Goal: Find specific page/section: Find specific page/section

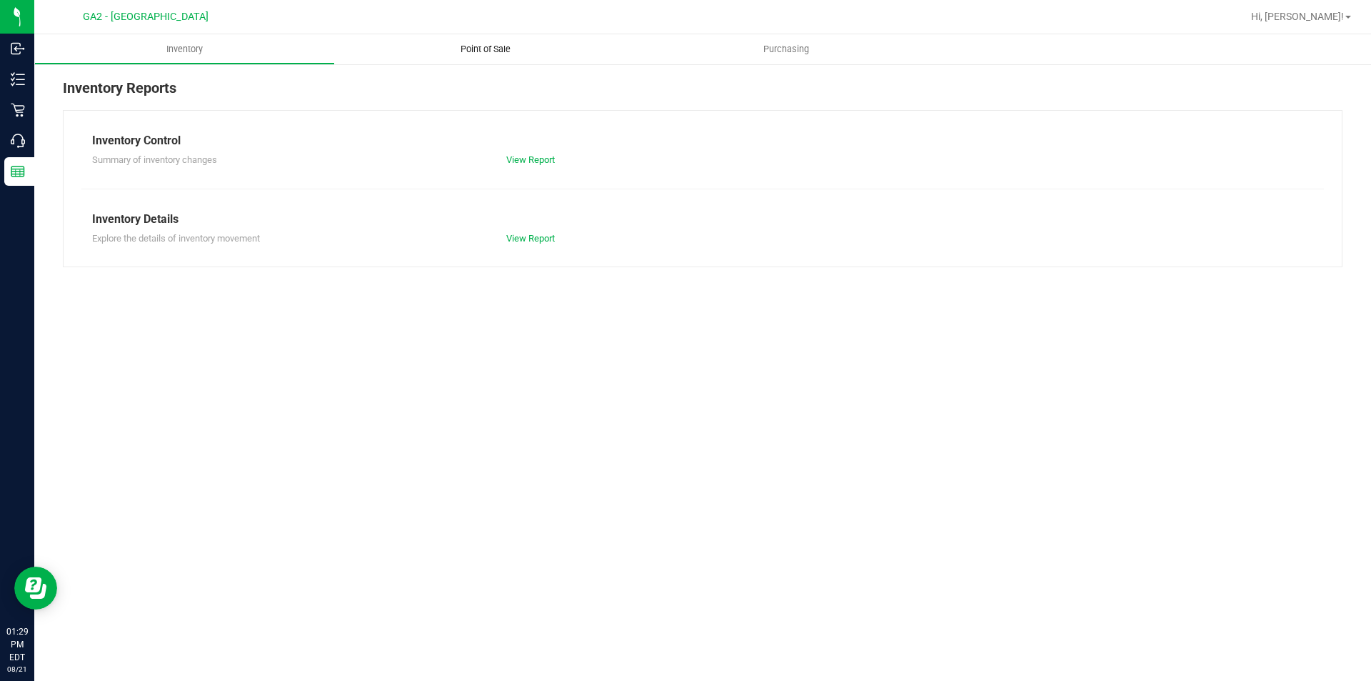
click at [494, 46] on span "Point of Sale" at bounding box center [485, 49] width 89 height 13
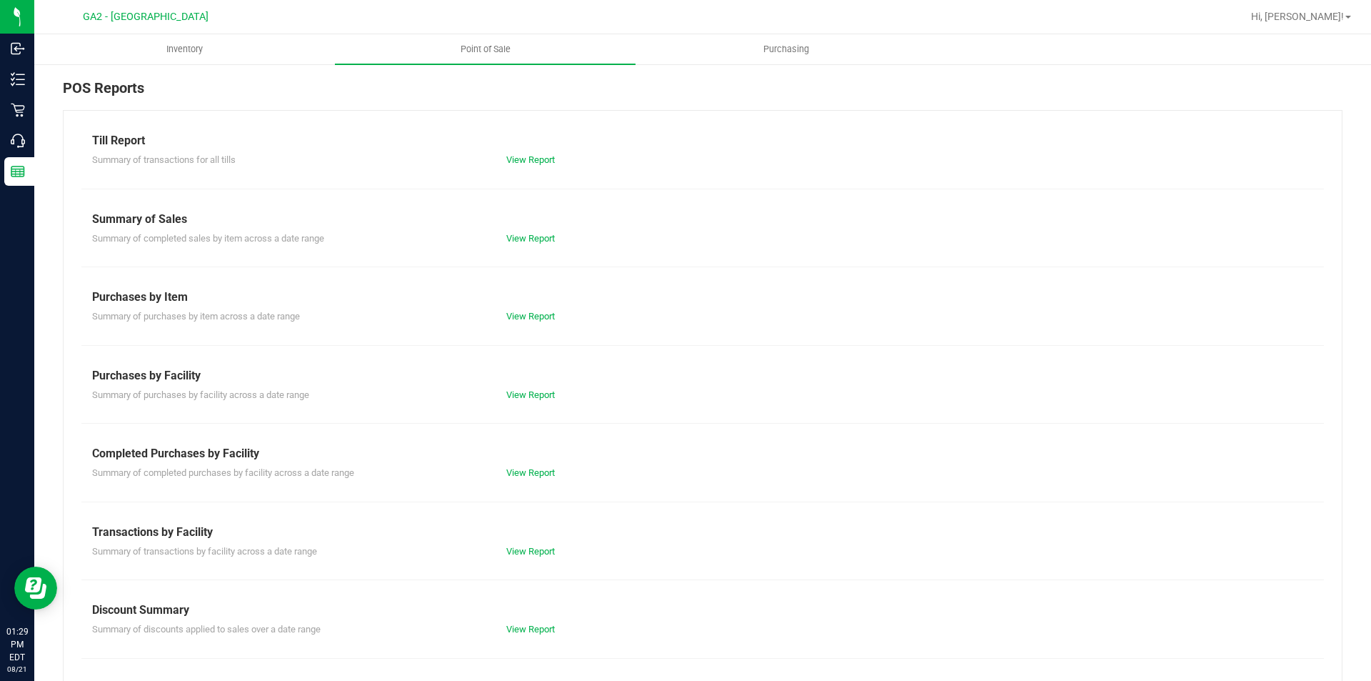
click at [520, 231] on div "View Report" at bounding box center [703, 238] width 414 height 14
click at [520, 236] on link "View Report" at bounding box center [530, 238] width 49 height 11
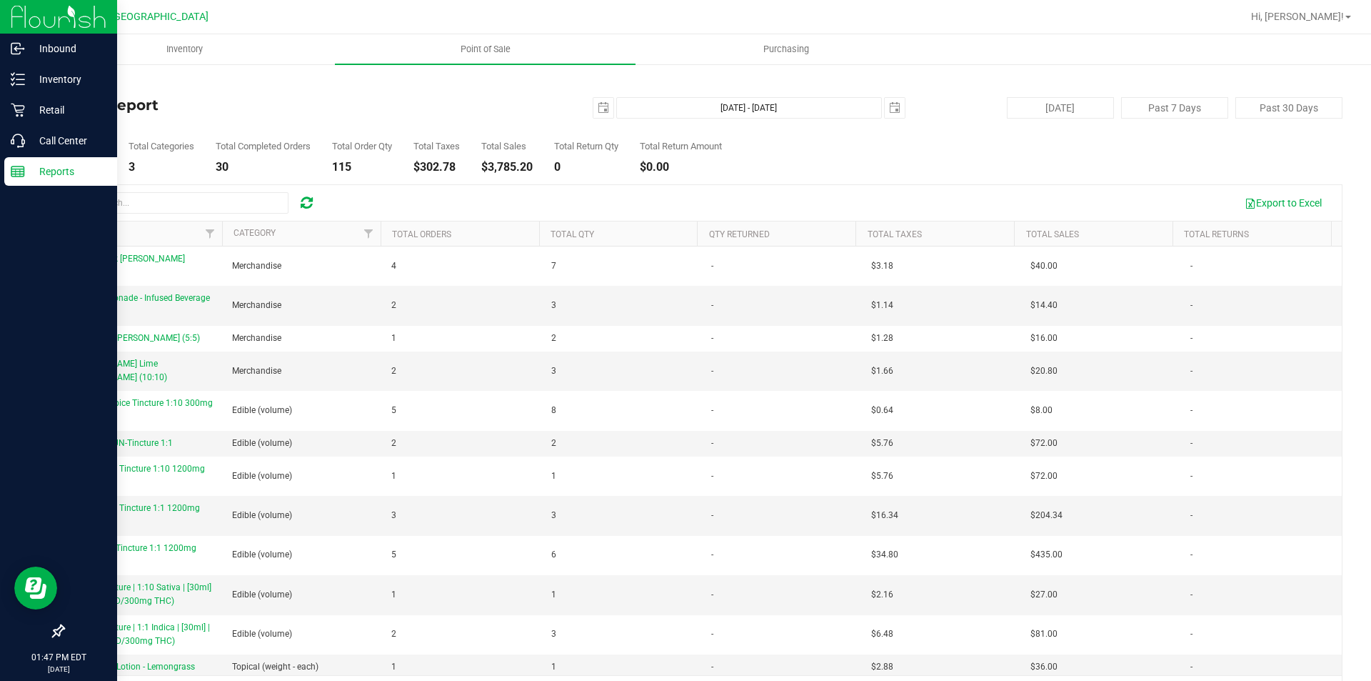
click at [41, 174] on p "Reports" at bounding box center [68, 171] width 86 height 17
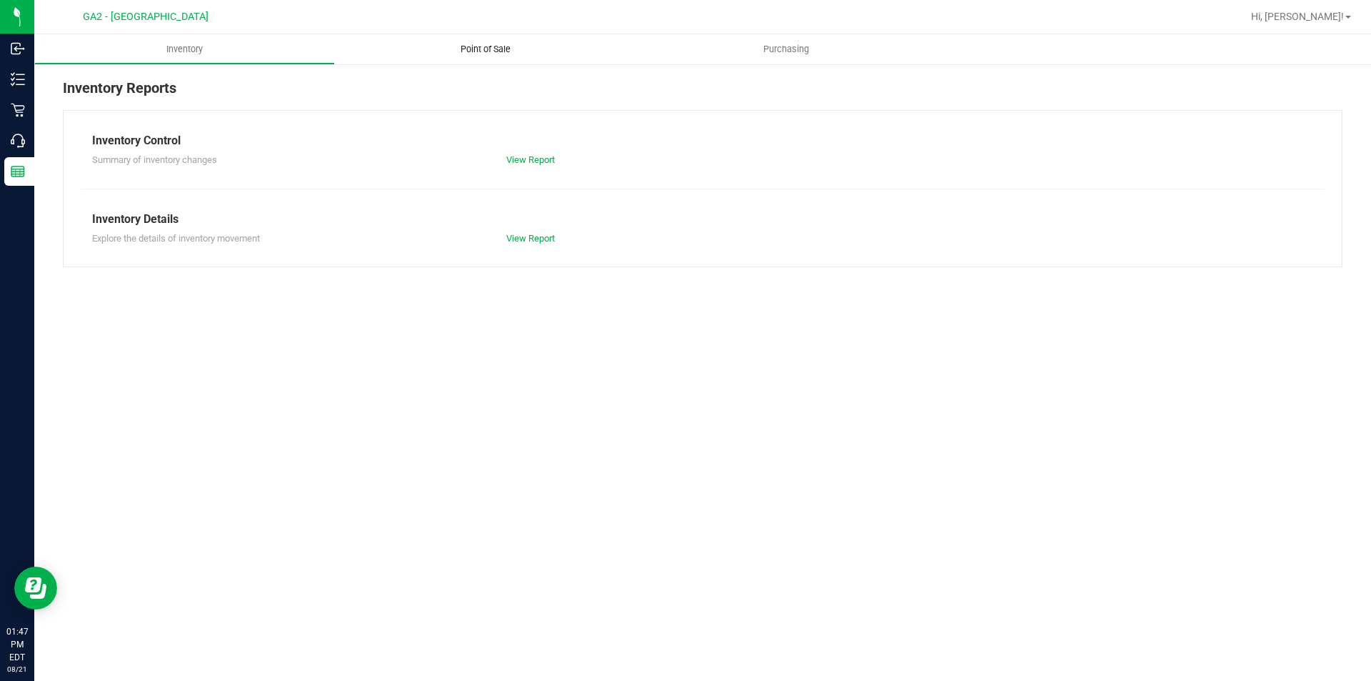
click at [471, 53] on span "Point of Sale" at bounding box center [485, 49] width 89 height 13
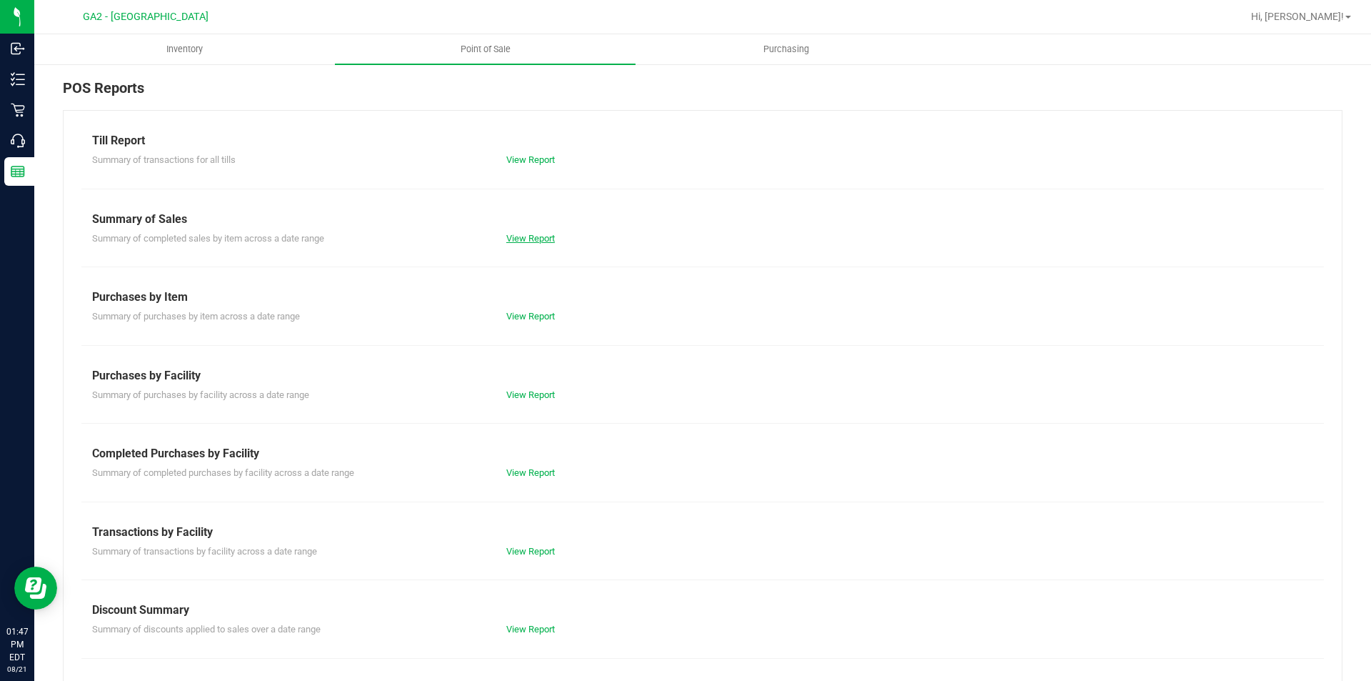
click at [517, 236] on link "View Report" at bounding box center [530, 238] width 49 height 11
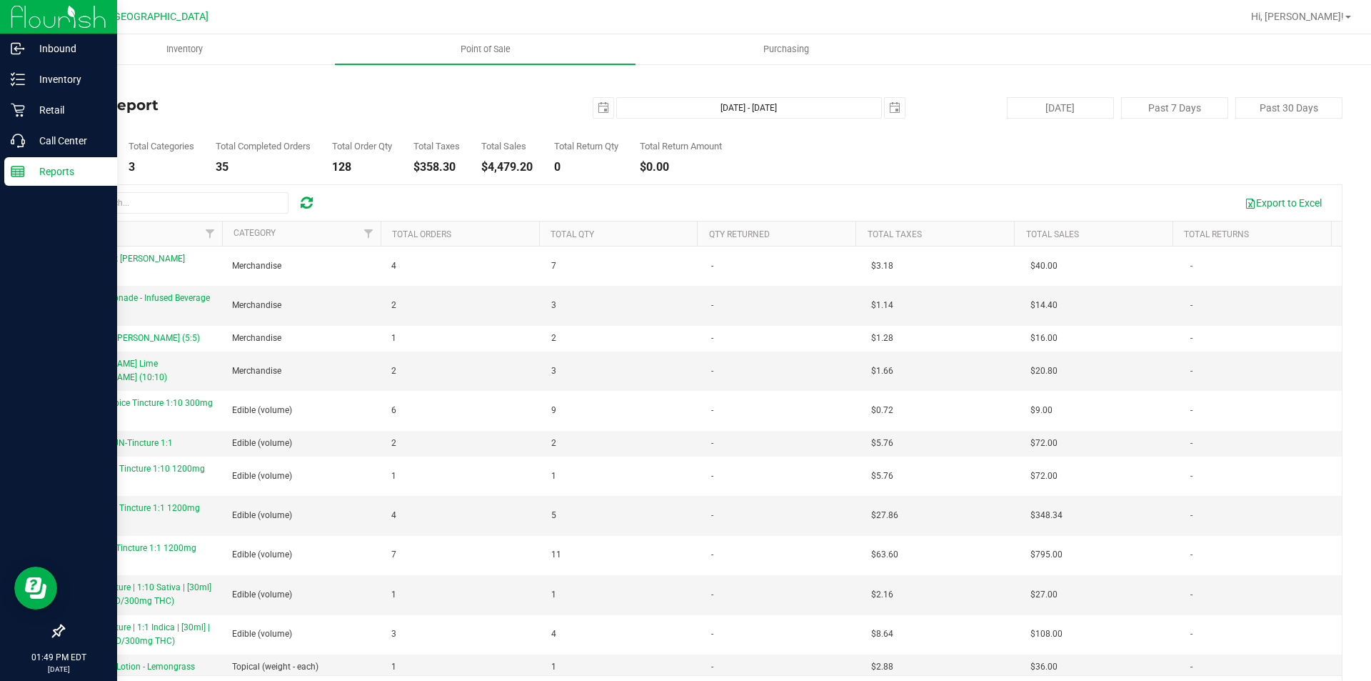
click at [11, 178] on icon at bounding box center [18, 171] width 14 height 14
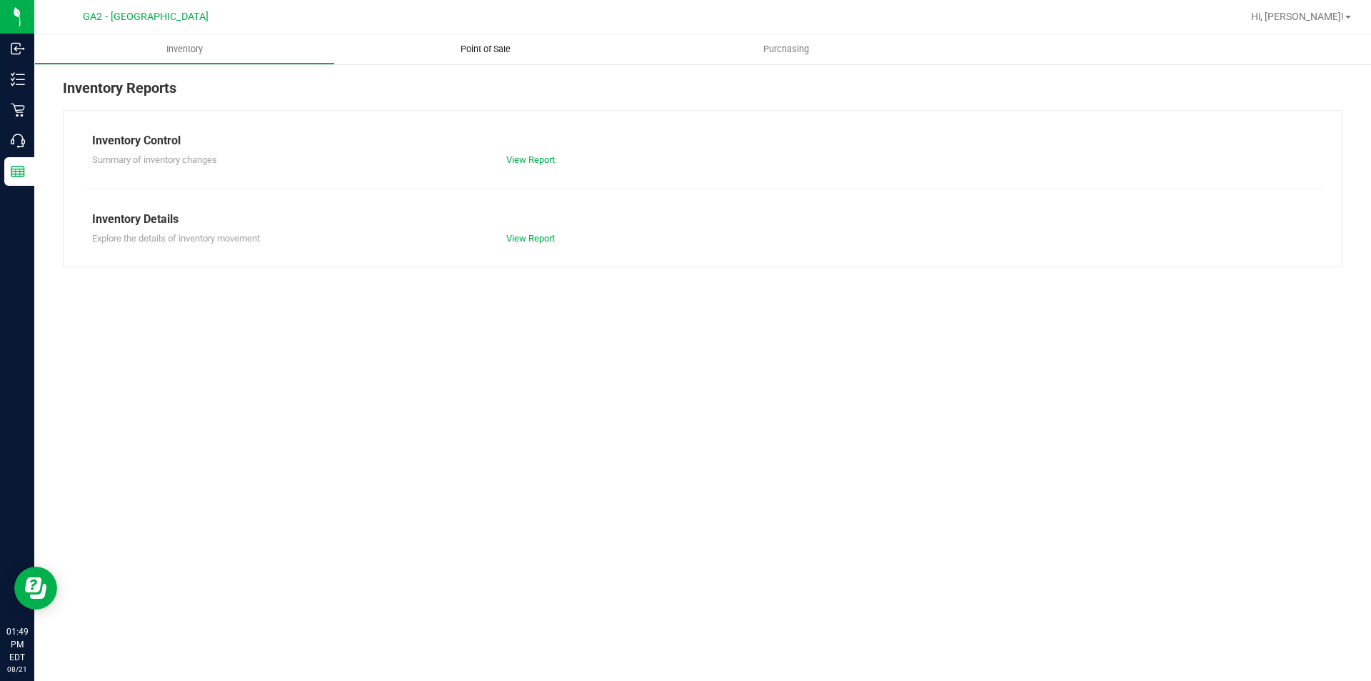
click at [497, 50] on span "Point of Sale" at bounding box center [485, 49] width 89 height 13
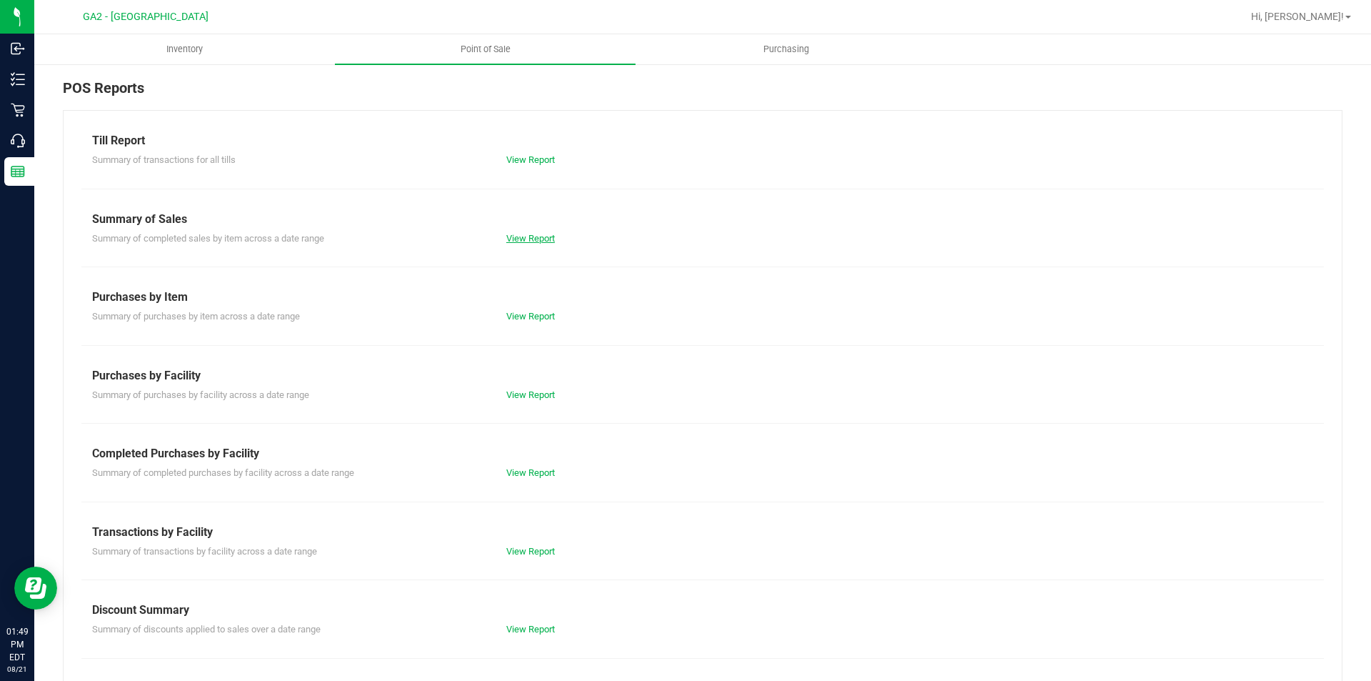
click at [534, 237] on link "View Report" at bounding box center [530, 238] width 49 height 11
